Goal: Task Accomplishment & Management: Manage account settings

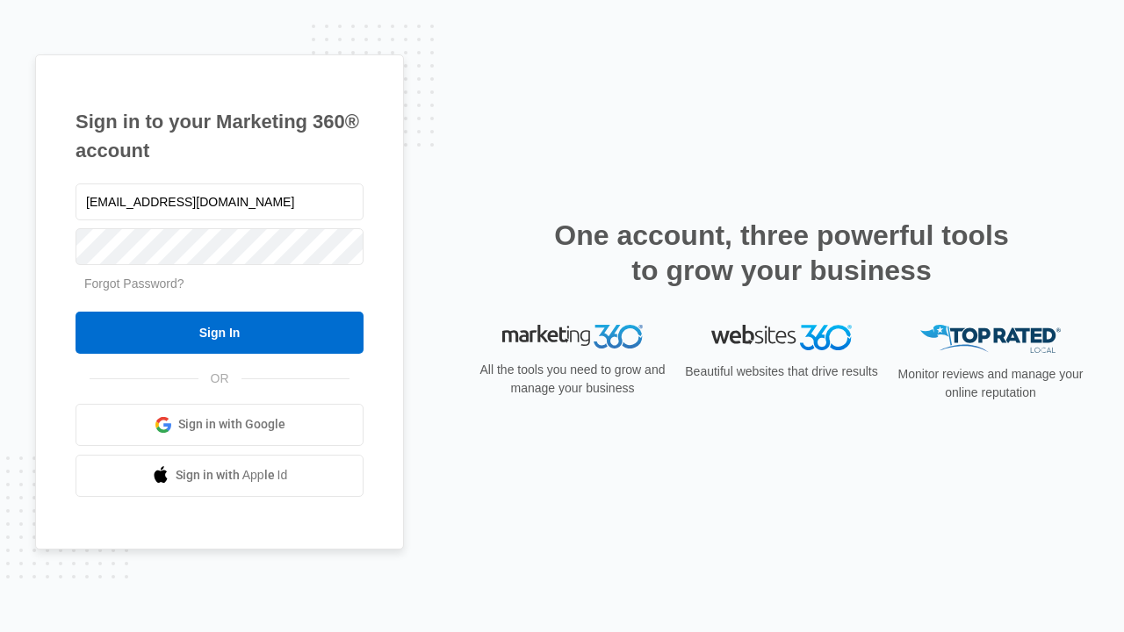
type input "dankie614@gmail.com"
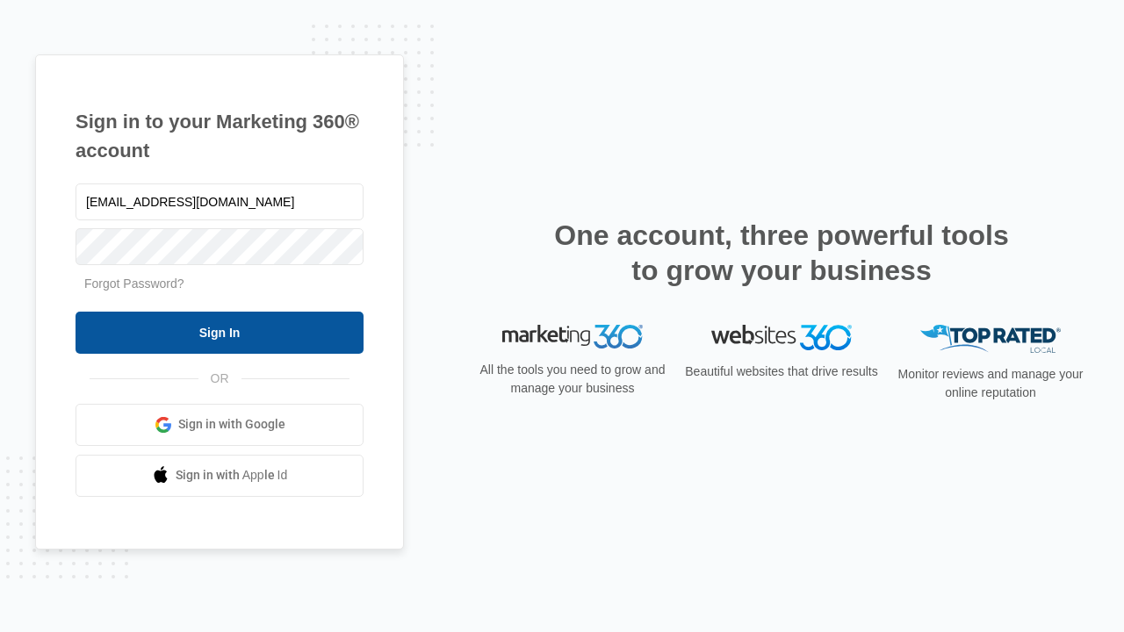
click at [220, 332] on input "Sign In" at bounding box center [220, 333] width 288 height 42
